Goal: Task Accomplishment & Management: Manage account settings

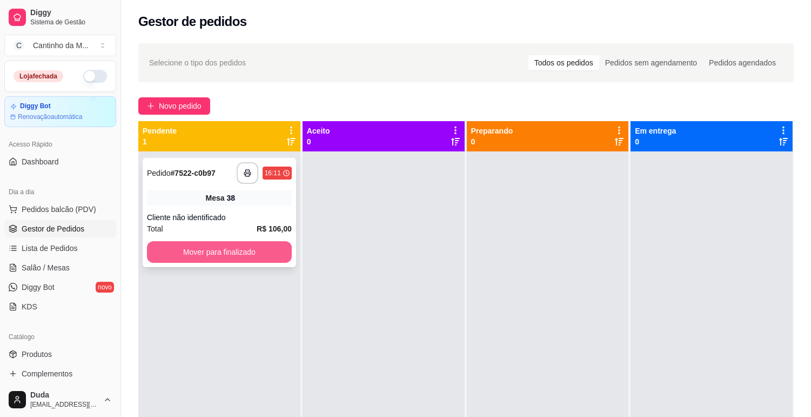
click at [212, 256] on button "Mover para finalizado" at bounding box center [219, 252] width 145 height 22
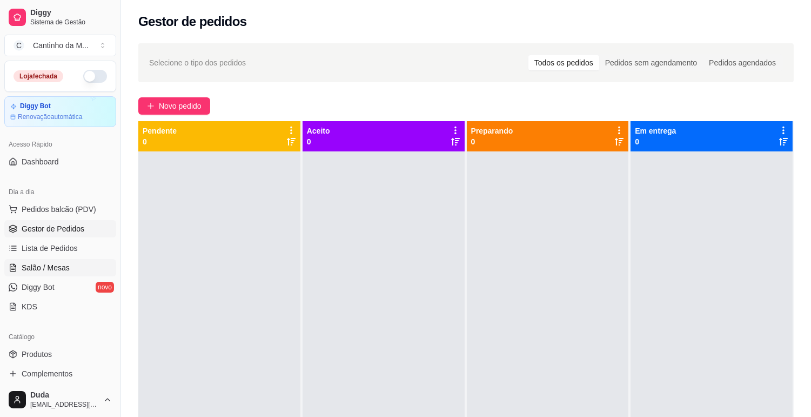
click at [56, 269] on span "Salão / Mesas" at bounding box center [46, 267] width 48 height 11
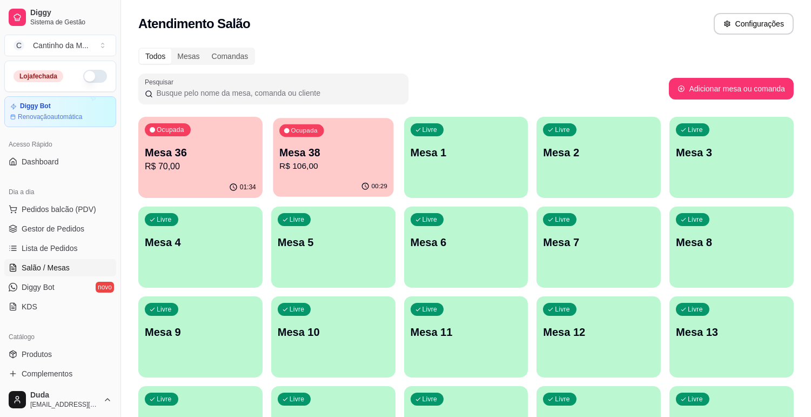
click at [308, 176] on button "Ocupada Mesa 38 R$ 106,00 00:29" at bounding box center [333, 157] width 121 height 79
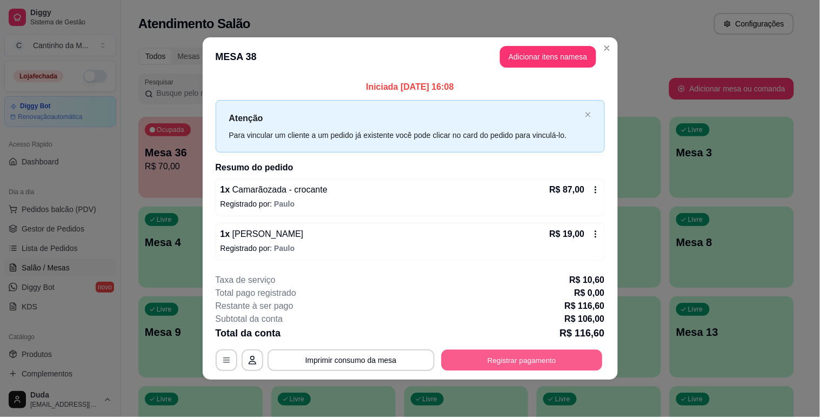
click at [493, 369] on button "Registrar pagamento" at bounding box center [521, 360] width 161 height 21
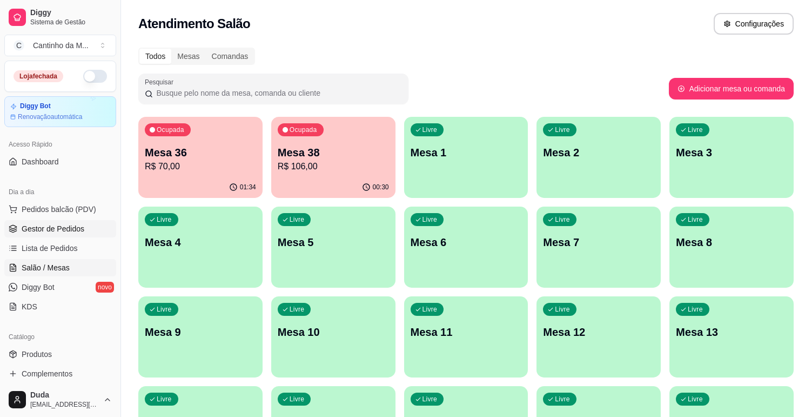
click at [76, 234] on link "Gestor de Pedidos" at bounding box center [60, 228] width 112 height 17
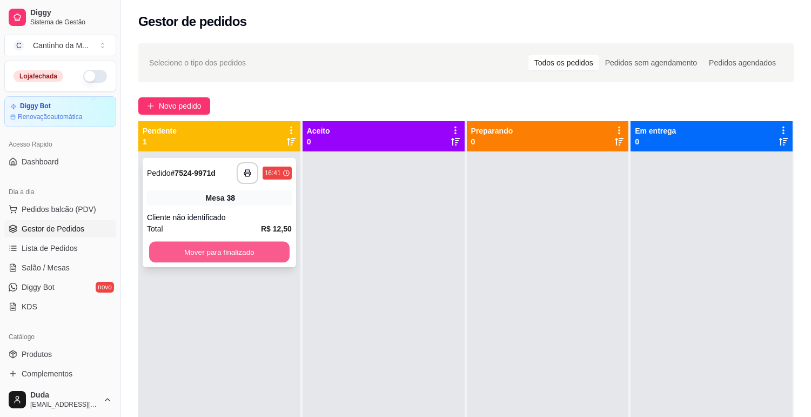
click at [164, 252] on button "Mover para finalizado" at bounding box center [219, 252] width 140 height 21
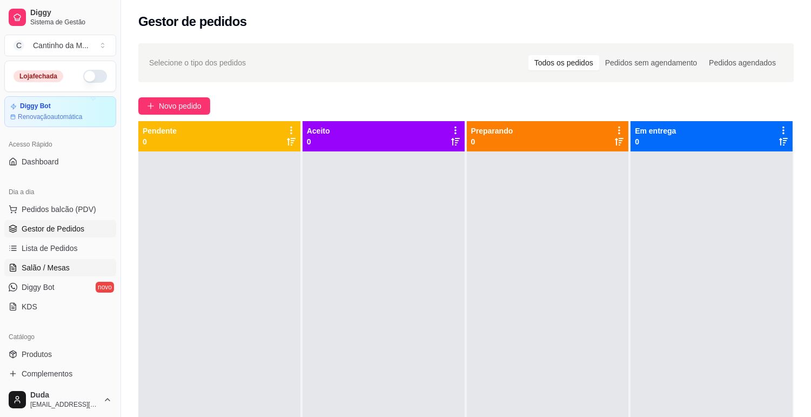
click at [65, 272] on span "Salão / Mesas" at bounding box center [46, 267] width 48 height 11
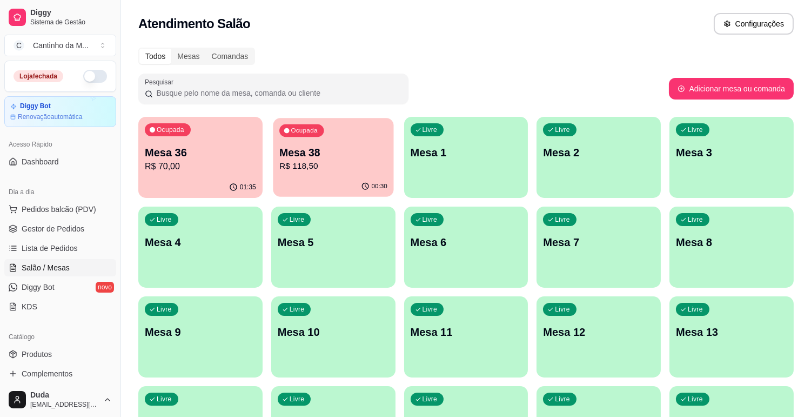
click at [309, 179] on div "00:30" at bounding box center [333, 186] width 121 height 21
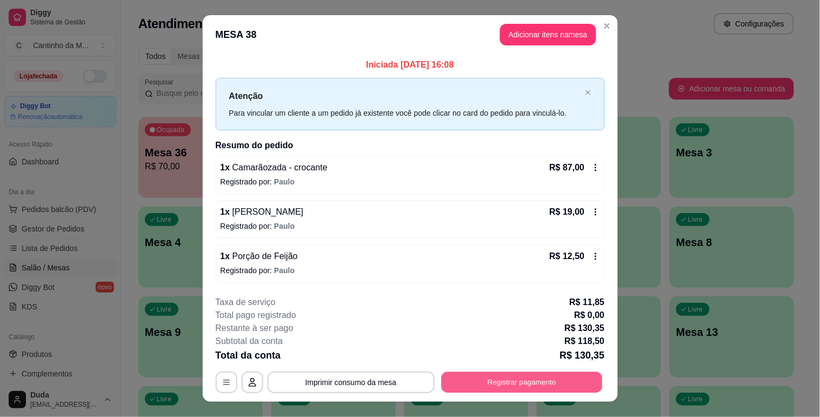
click at [452, 385] on button "Registrar pagamento" at bounding box center [521, 382] width 161 height 21
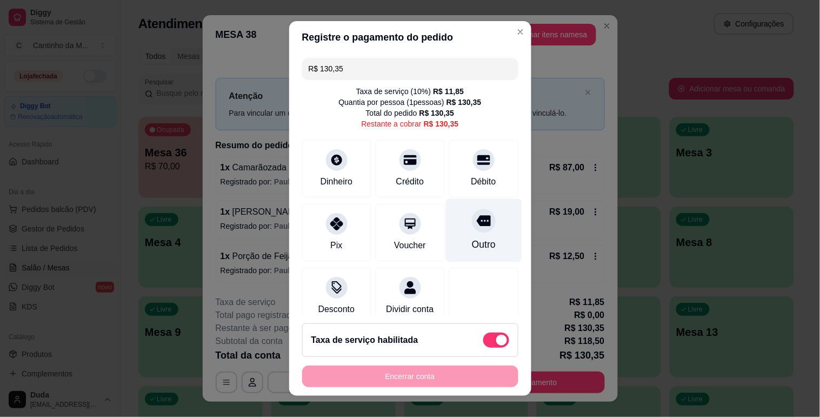
click at [474, 245] on div "Outro" at bounding box center [483, 244] width 24 height 14
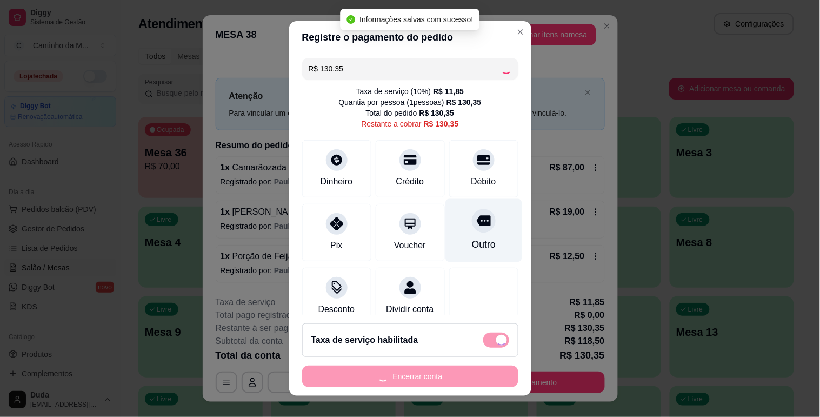
type input "R$ 0,00"
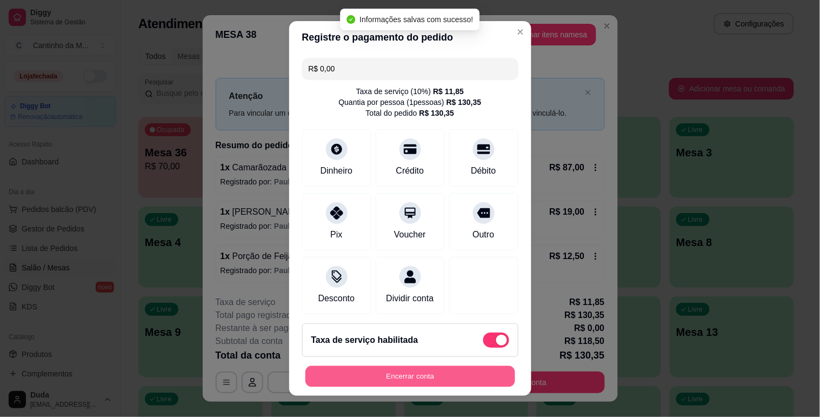
click at [445, 375] on button "Encerrar conta" at bounding box center [410, 376] width 210 height 21
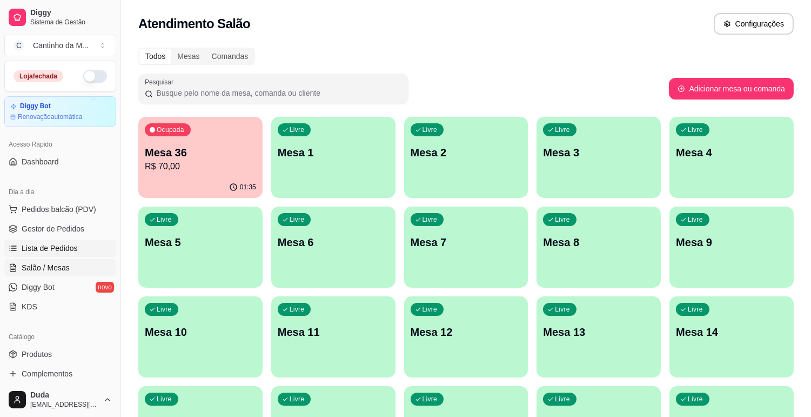
click at [68, 244] on span "Lista de Pedidos" at bounding box center [50, 248] width 56 height 11
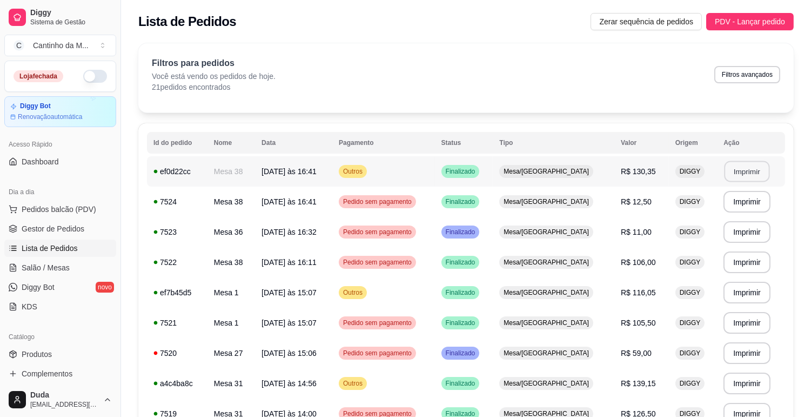
click at [745, 171] on button "Imprimir" at bounding box center [747, 171] width 45 height 21
click at [27, 231] on span "Gestor de Pedidos" at bounding box center [53, 228] width 63 height 11
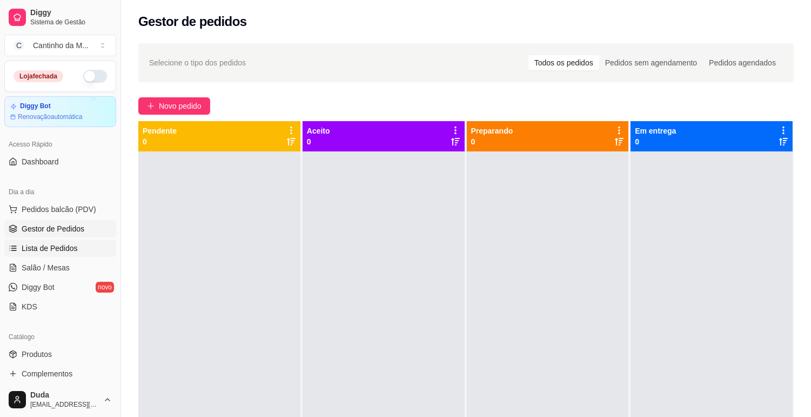
click at [68, 249] on span "Lista de Pedidos" at bounding box center [50, 248] width 56 height 11
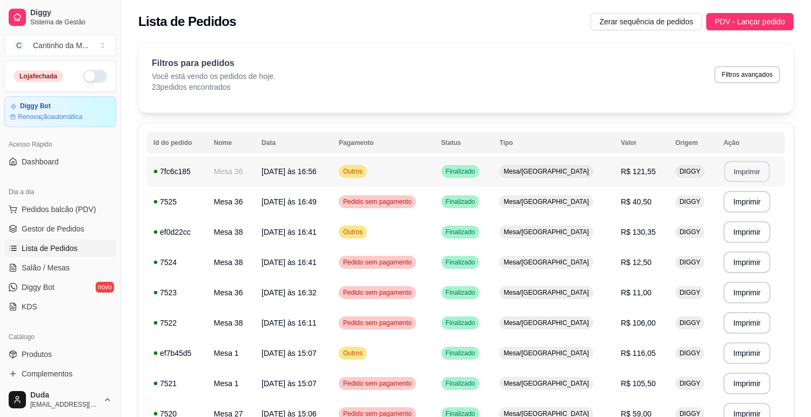
click at [742, 168] on button "Imprimir" at bounding box center [747, 171] width 45 height 21
click at [43, 229] on span "Gestor de Pedidos" at bounding box center [53, 228] width 63 height 11
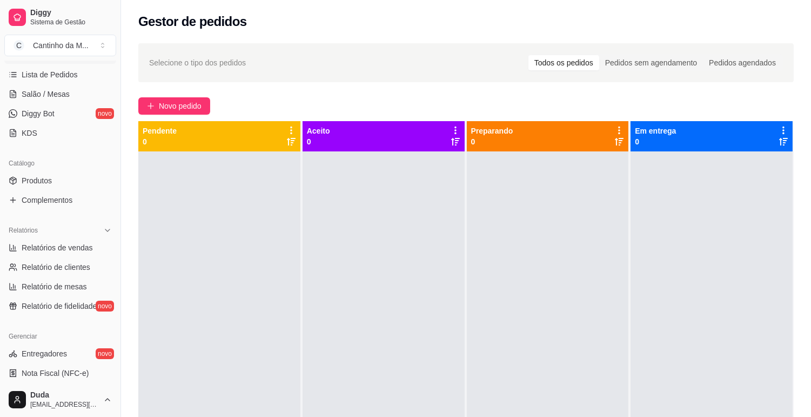
scroll to position [180, 0]
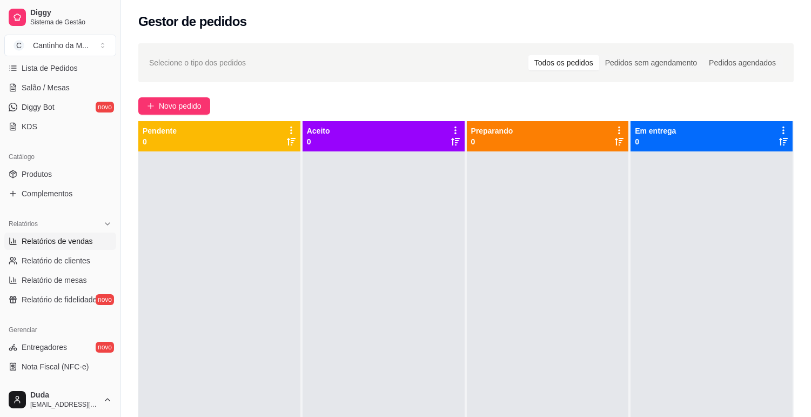
click at [63, 236] on span "Relatórios de vendas" at bounding box center [57, 241] width 71 height 11
select select "ALL"
select select "0"
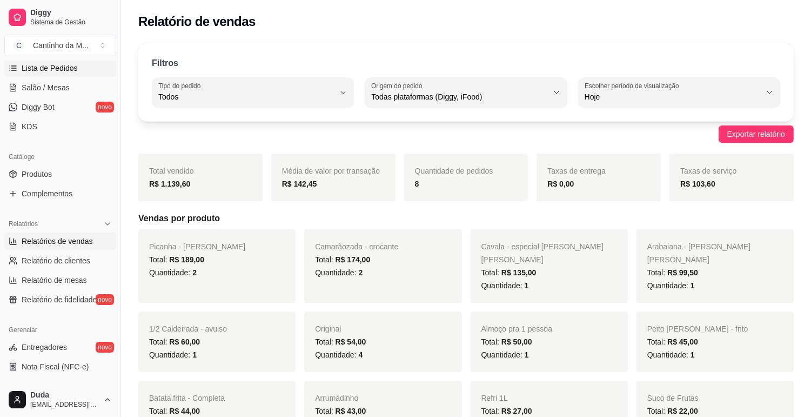
click at [52, 69] on span "Lista de Pedidos" at bounding box center [50, 68] width 56 height 11
